Goal: Navigation & Orientation: Find specific page/section

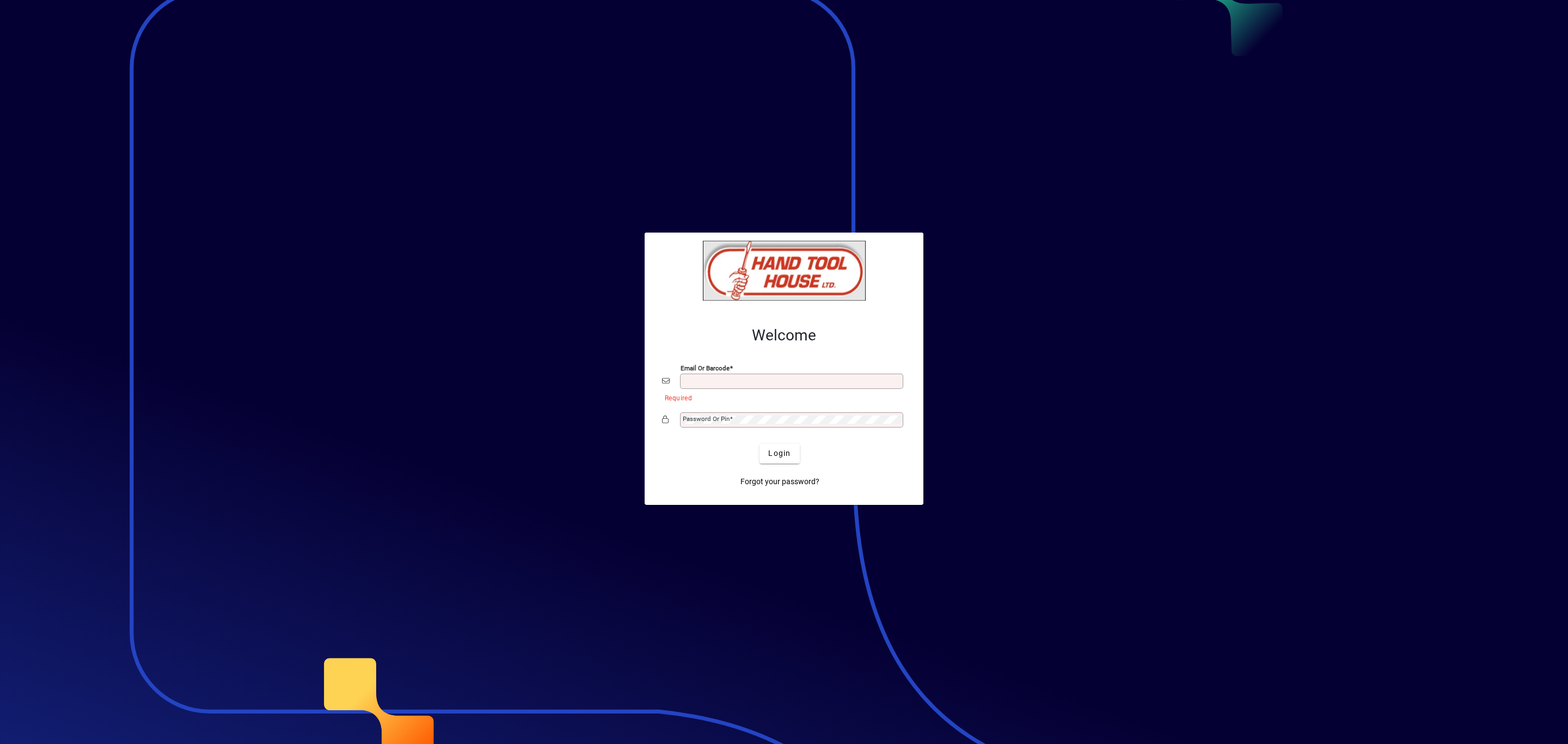
type input "**********"
click at [771, 448] on span "submit" at bounding box center [779, 454] width 40 height 26
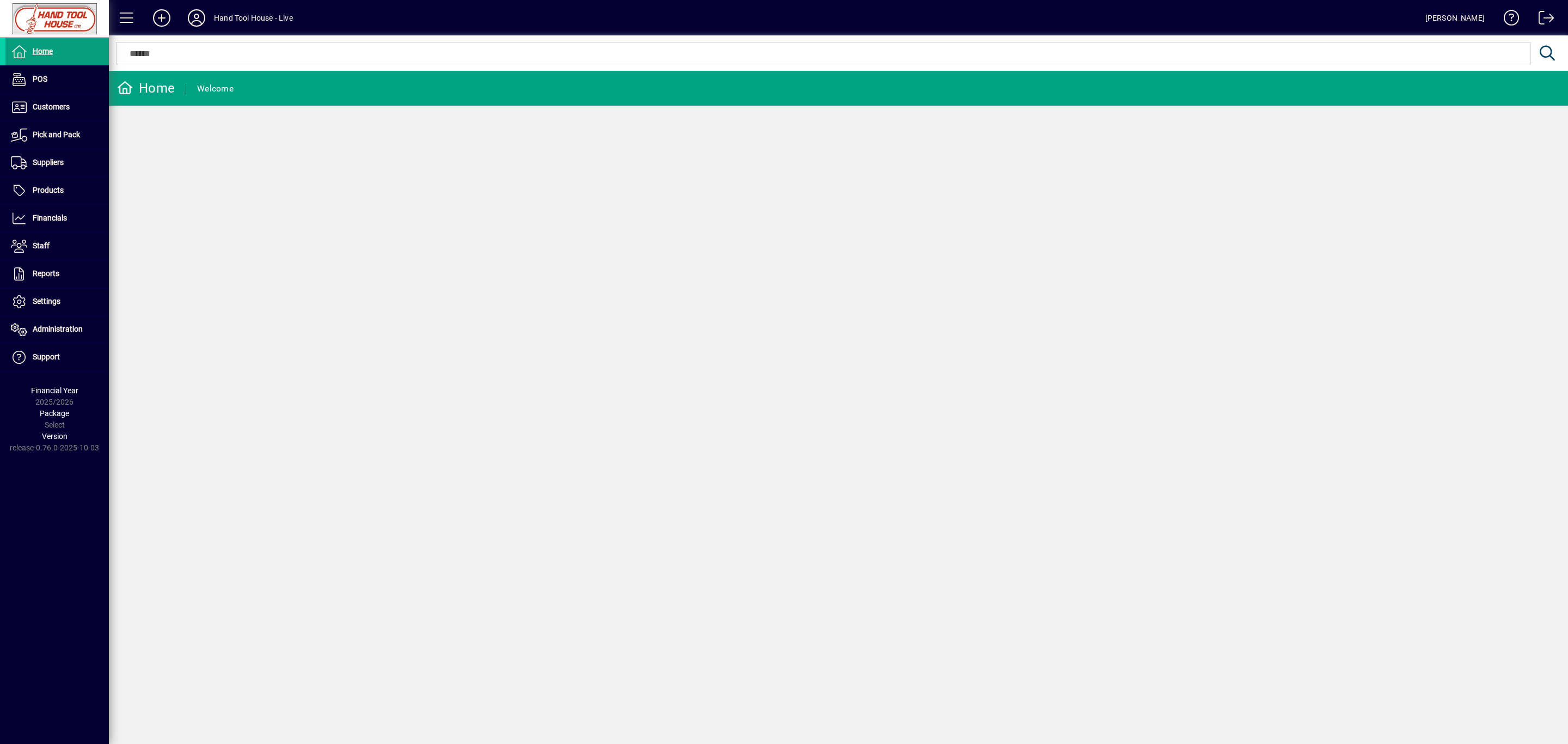
click at [209, 10] on span at bounding box center [196, 18] width 35 height 26
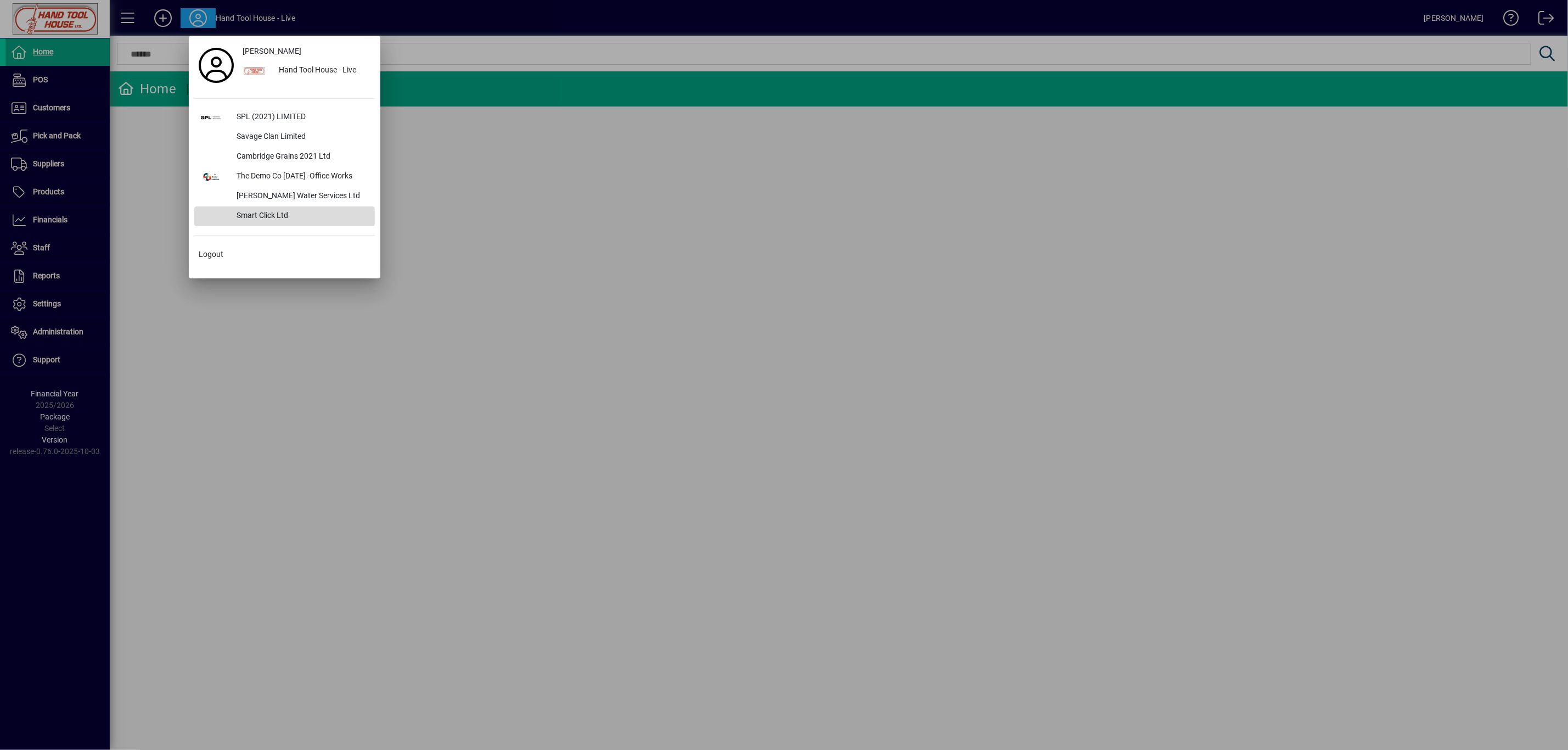
click at [287, 214] on div "Smart Click Ltd" at bounding box center [301, 216] width 147 height 20
